Goal: Transaction & Acquisition: Purchase product/service

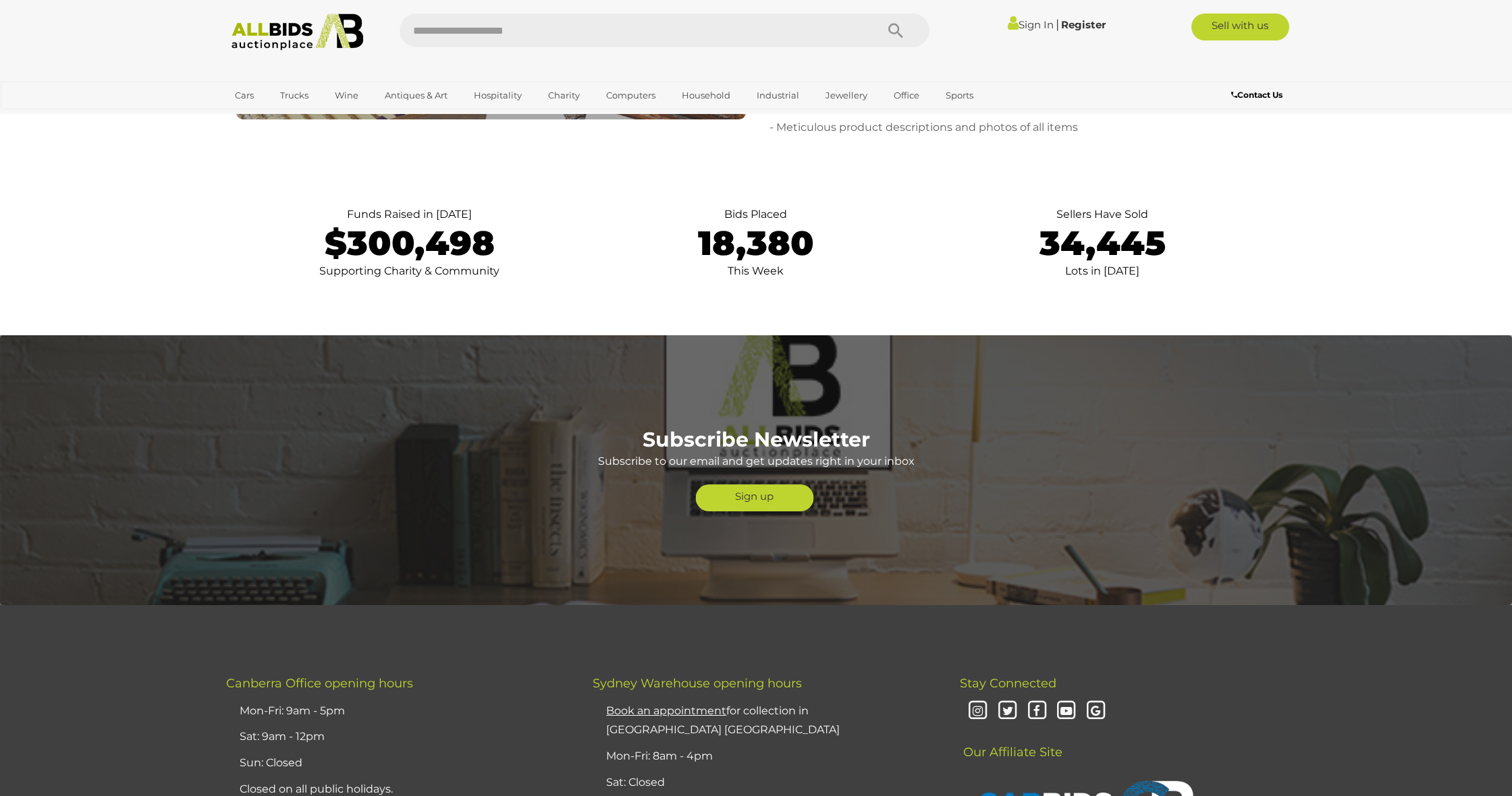
scroll to position [2939, 0]
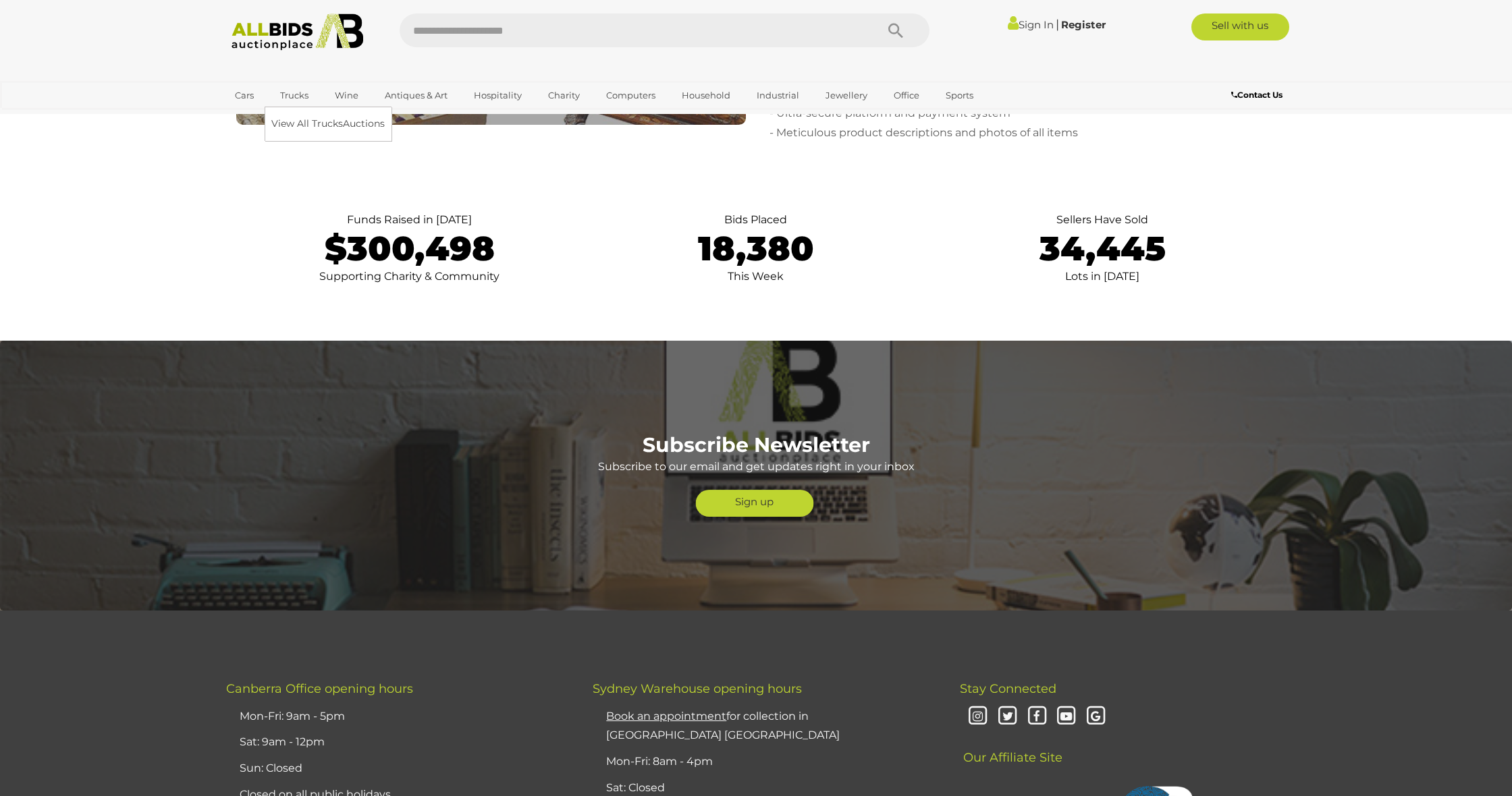
click at [291, 96] on link "Trucks" at bounding box center [294, 95] width 46 height 22
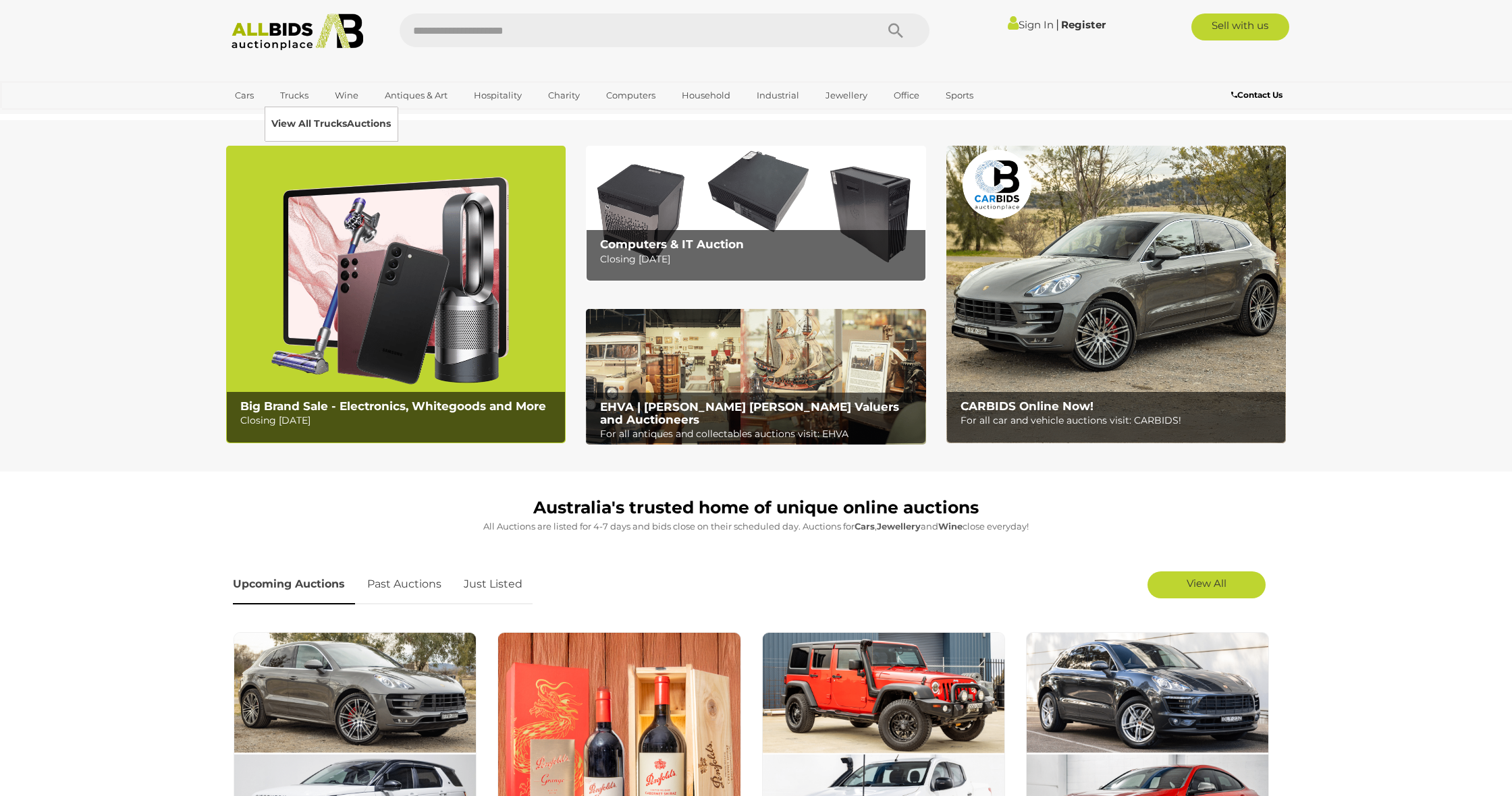
click at [320, 125] on link "View All Trucks Auctions" at bounding box center [331, 124] width 119 height 21
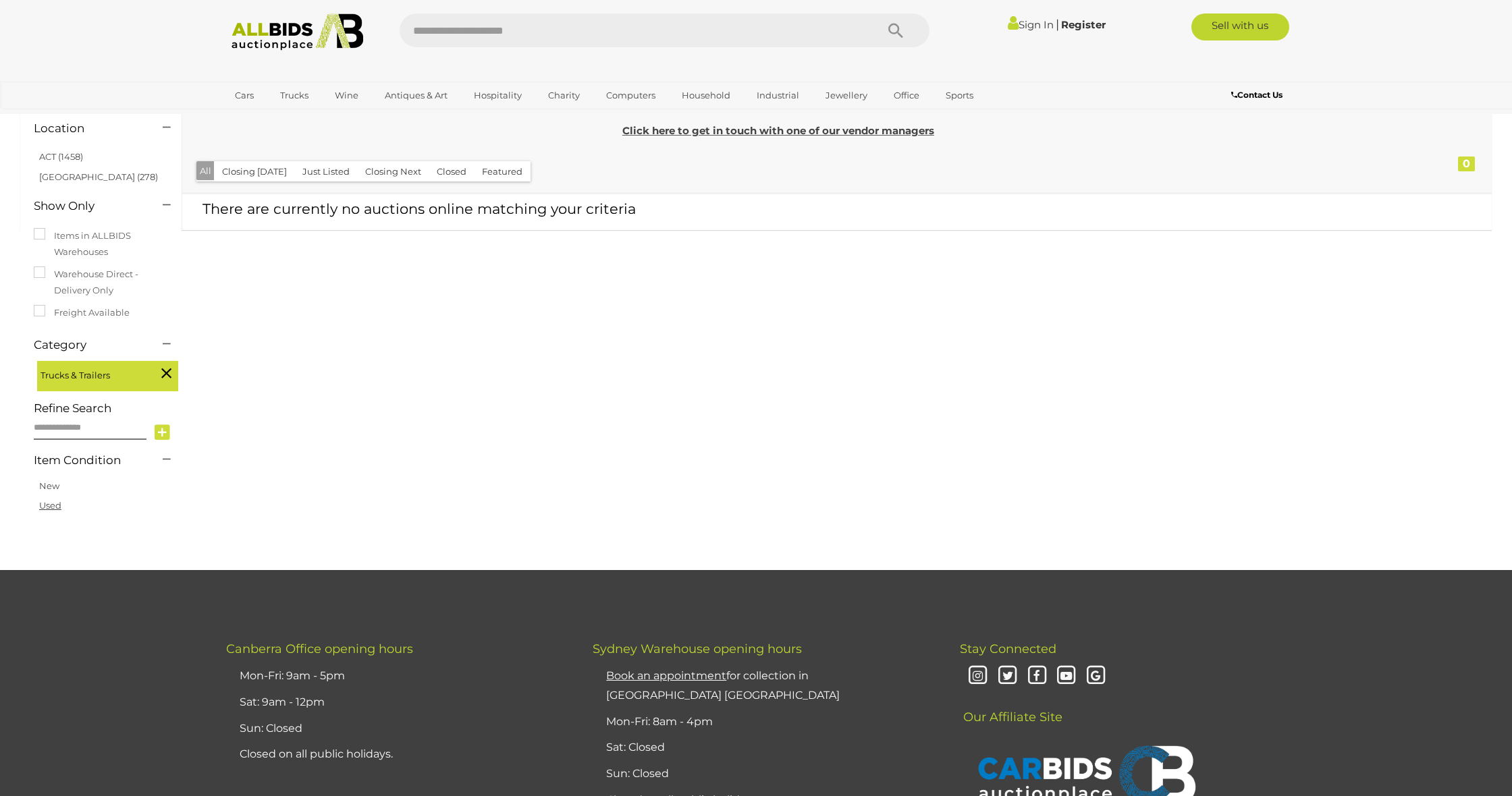
click at [51, 500] on link "Used" at bounding box center [49, 505] width 22 height 10
